Goal: Obtain resource: Obtain resource

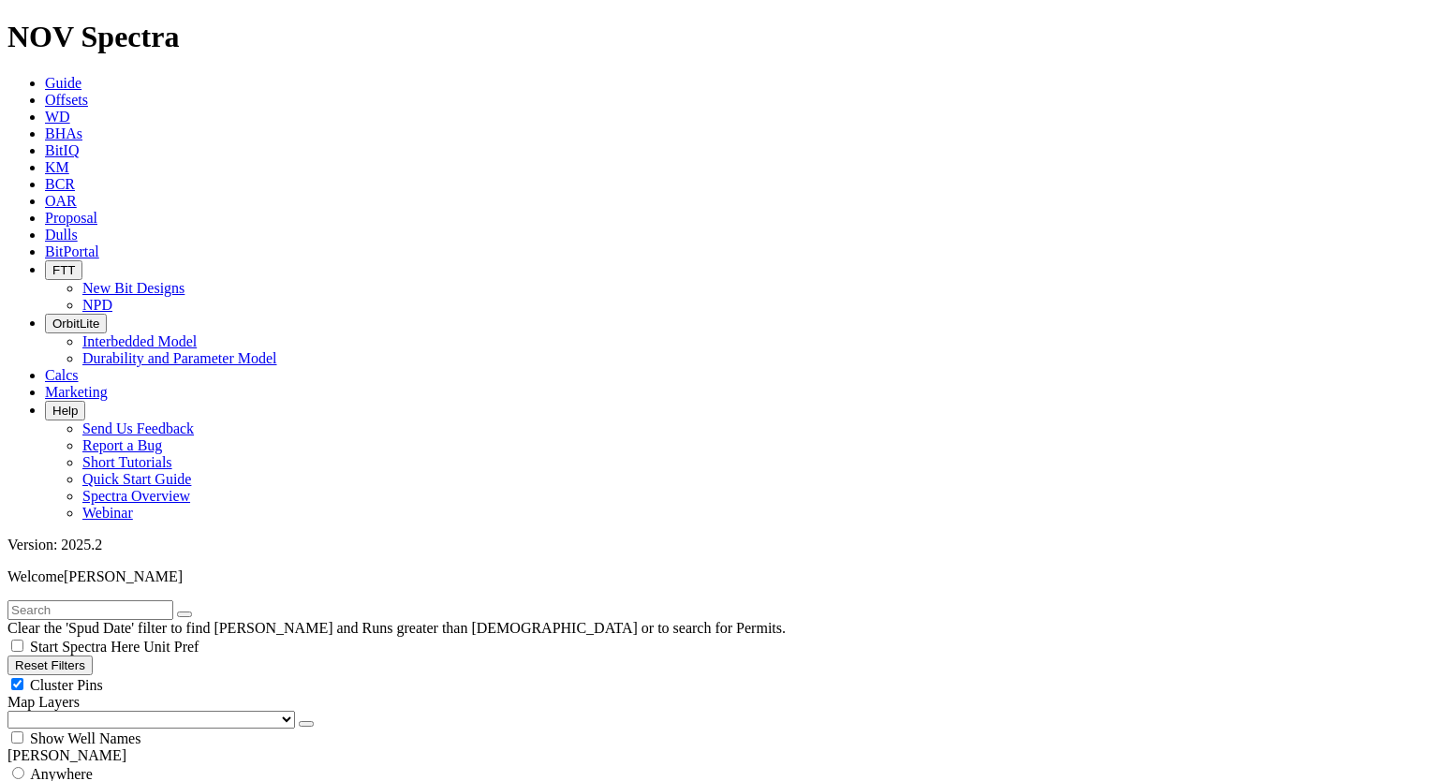
click at [60, 766] on span "Anywhere" at bounding box center [61, 774] width 63 height 16
radio input "true"
radio input "false"
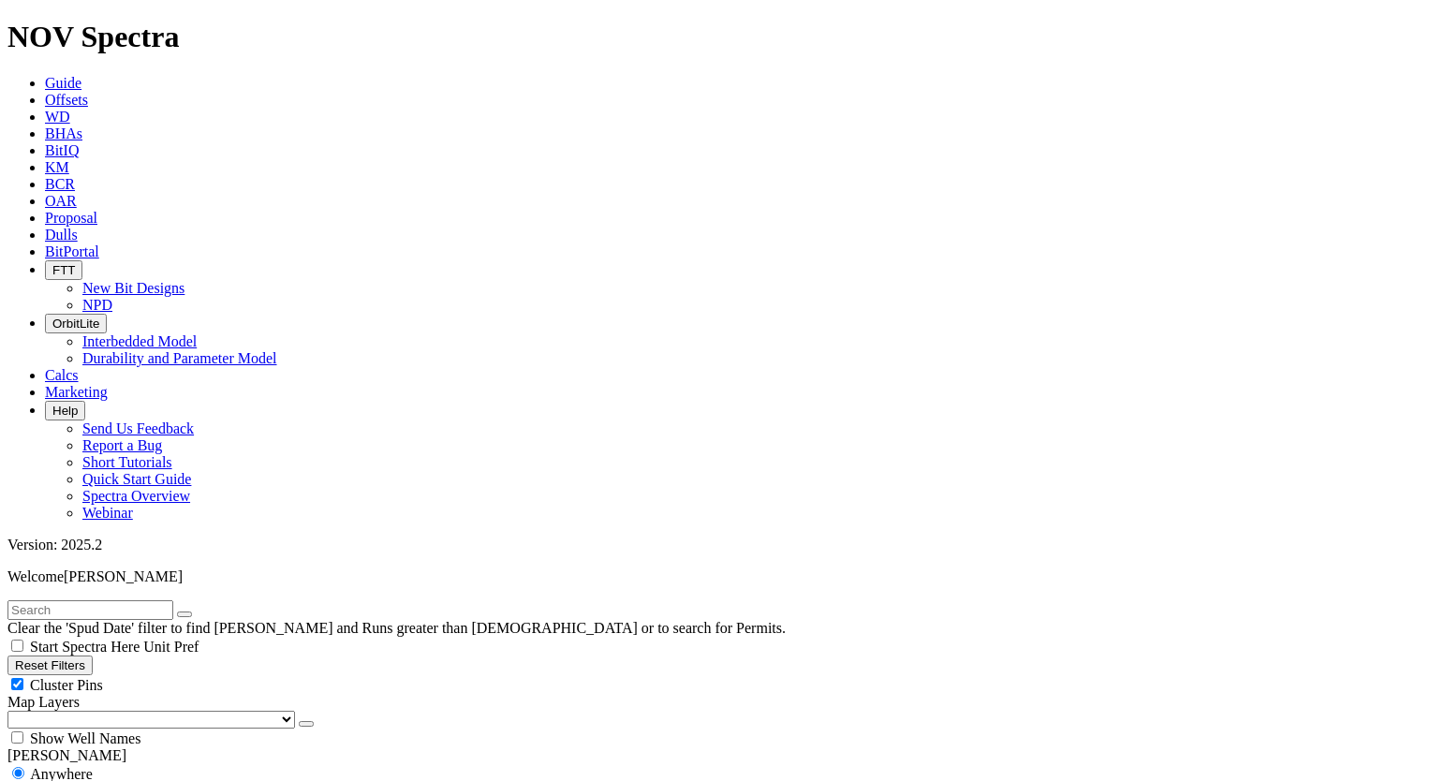
scroll to position [251, 0]
select select "12.25"
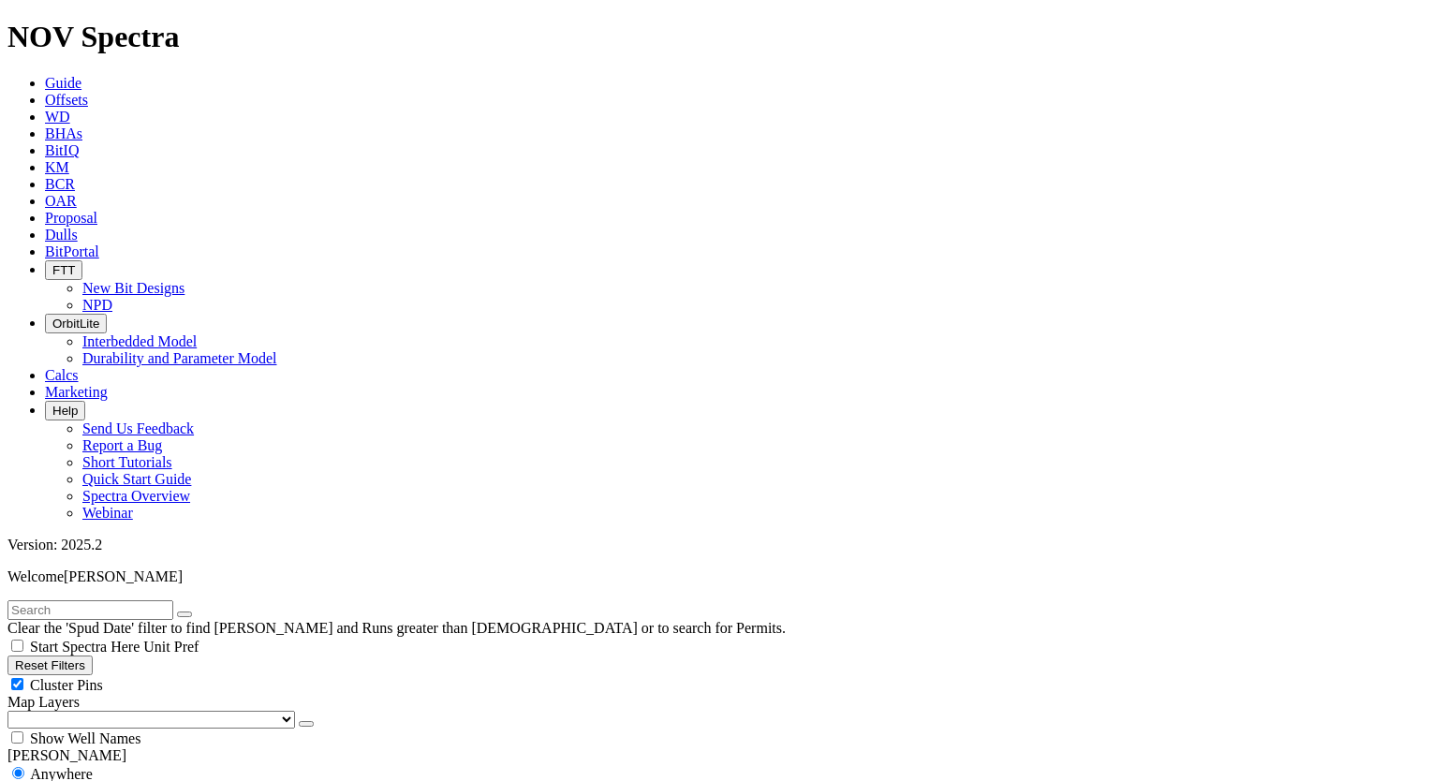
checkbox input "false"
select select "? number:12.25 ?"
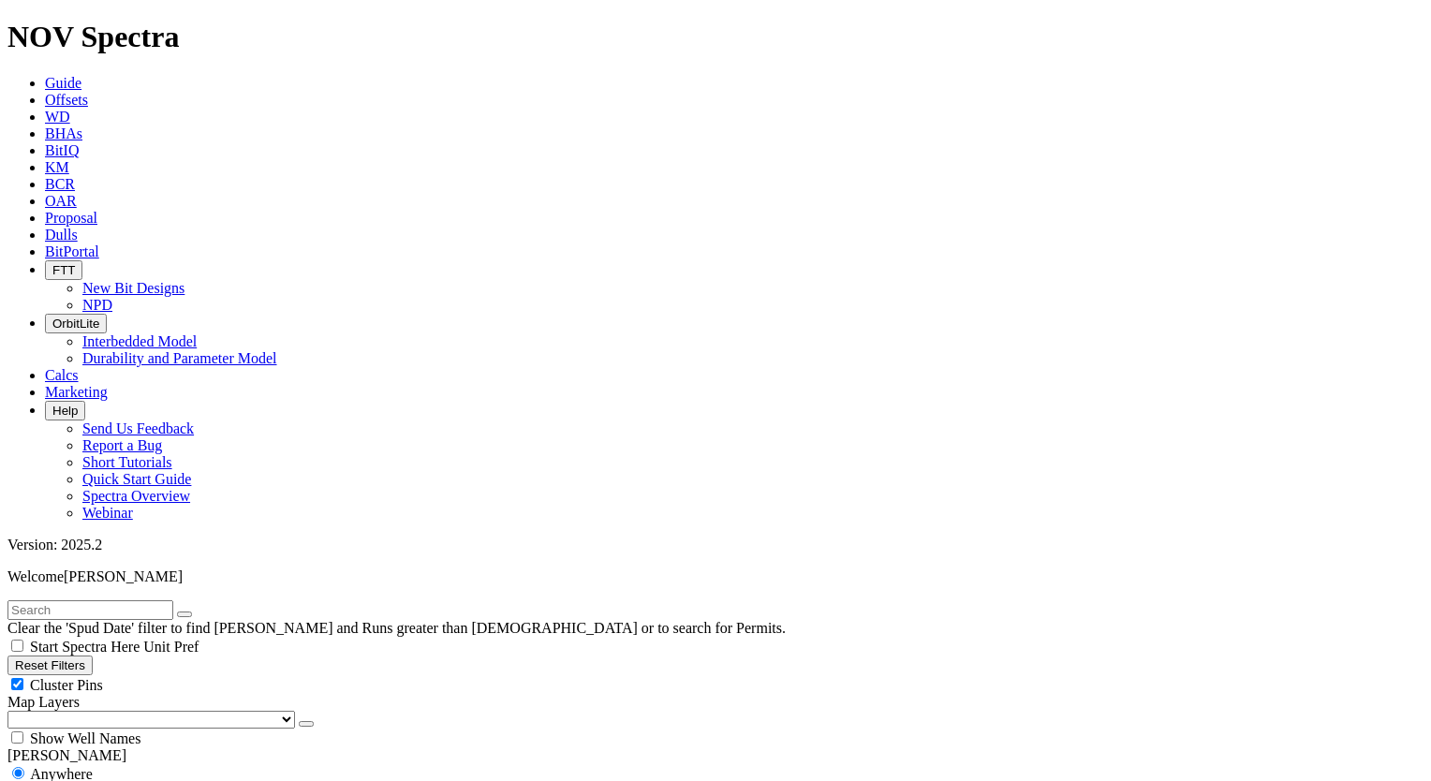
radio input "false"
radio input "true"
